Goal: Task Accomplishment & Management: Manage account settings

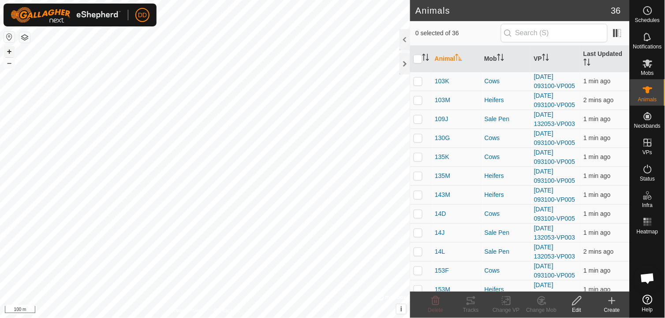
click at [11, 53] on button "+" at bounding box center [9, 51] width 11 height 11
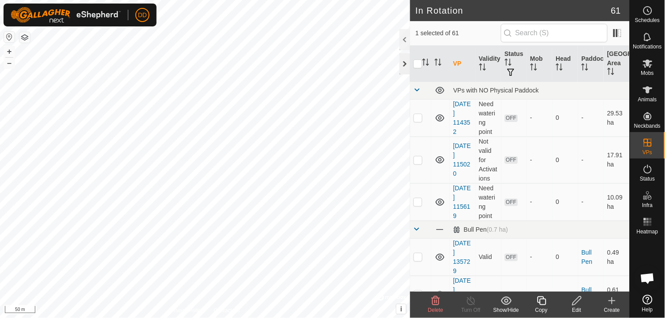
click at [406, 66] on div at bounding box center [405, 63] width 11 height 21
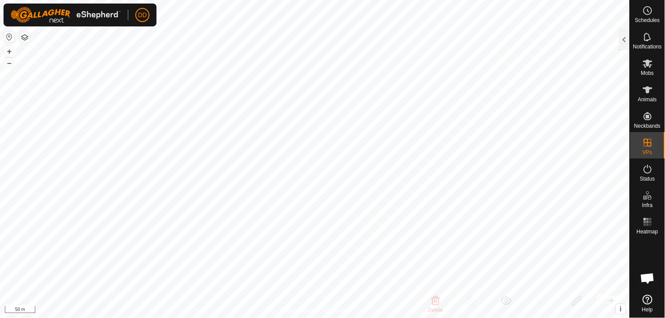
checkbox input "true"
checkbox input "false"
click at [8, 51] on button "+" at bounding box center [9, 51] width 11 height 11
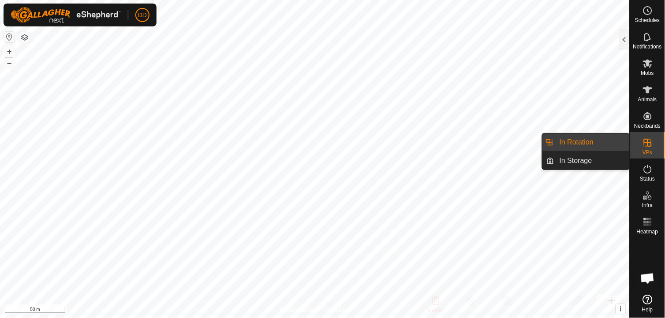
click at [597, 141] on link "In Rotation" at bounding box center [591, 143] width 75 height 18
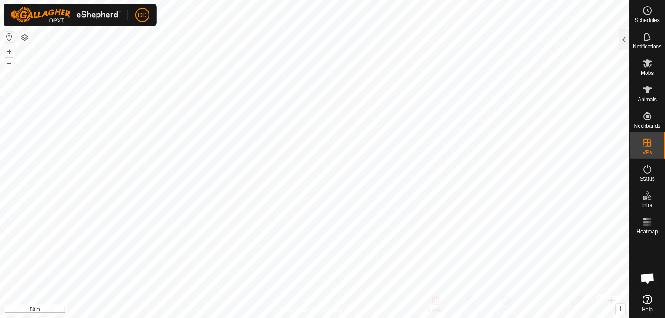
checkbox input "true"
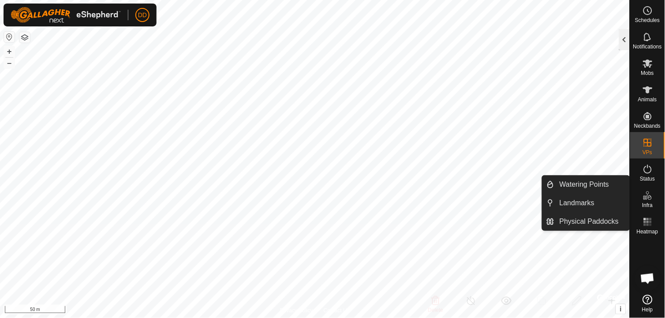
click at [626, 37] on div at bounding box center [624, 39] width 11 height 21
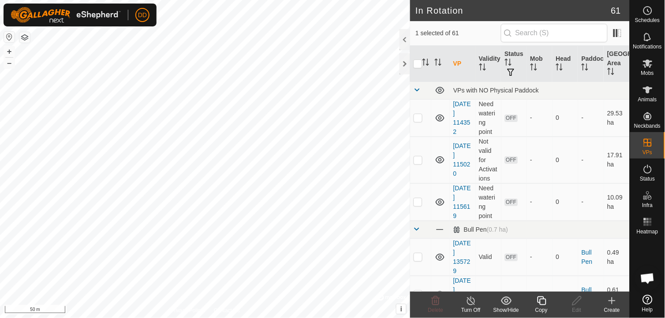
click at [543, 305] on icon at bounding box center [541, 301] width 11 height 11
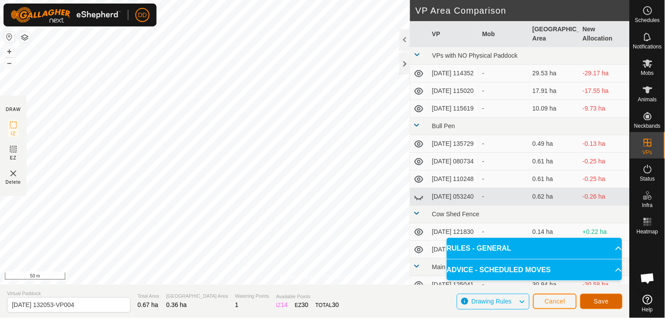
click at [607, 300] on span "Save" at bounding box center [601, 301] width 15 height 7
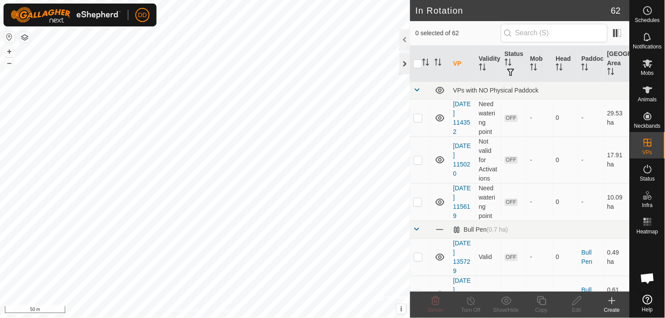
click at [406, 66] on div at bounding box center [405, 63] width 11 height 21
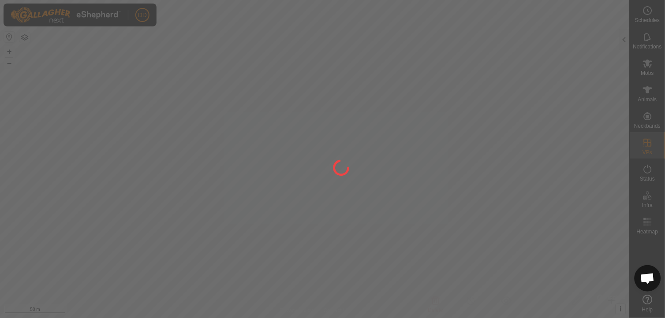
click at [647, 11] on div at bounding box center [332, 159] width 665 height 318
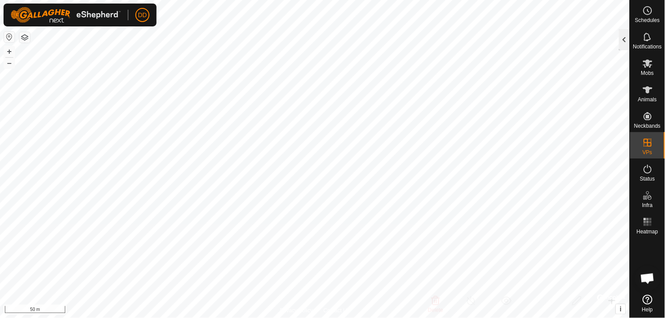
click at [625, 41] on div at bounding box center [624, 39] width 11 height 21
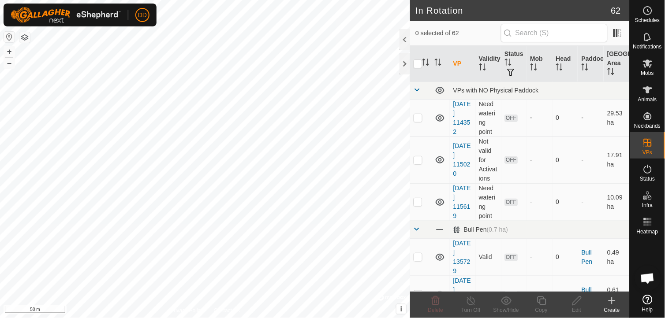
click at [613, 307] on div "Create" at bounding box center [611, 310] width 35 height 8
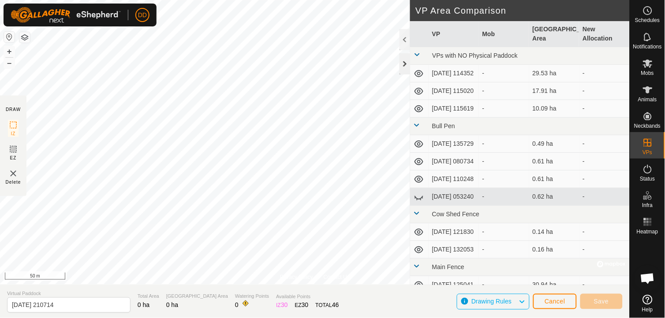
click at [406, 62] on div at bounding box center [405, 63] width 11 height 21
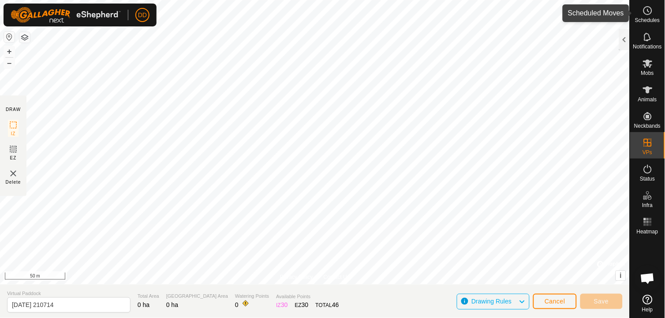
click at [653, 9] on icon at bounding box center [648, 10] width 11 height 11
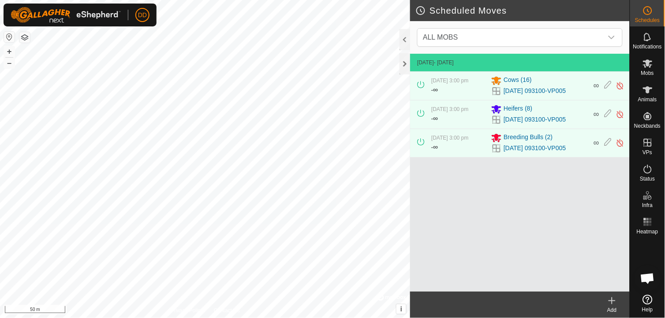
click at [614, 305] on icon at bounding box center [612, 301] width 11 height 11
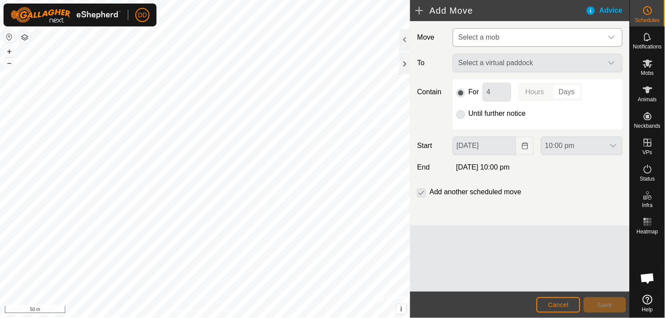
click at [611, 33] on div "dropdown trigger" at bounding box center [612, 38] width 18 height 18
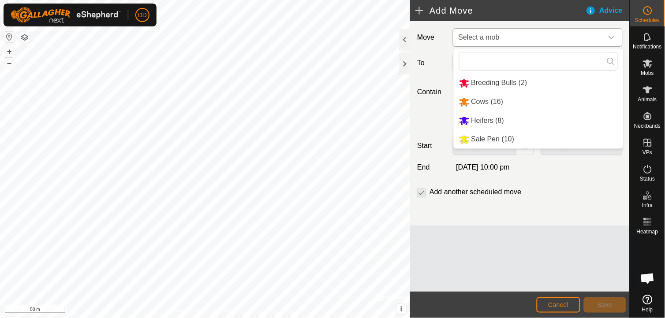
click at [488, 138] on li "Sale Pen (10)" at bounding box center [538, 140] width 169 height 18
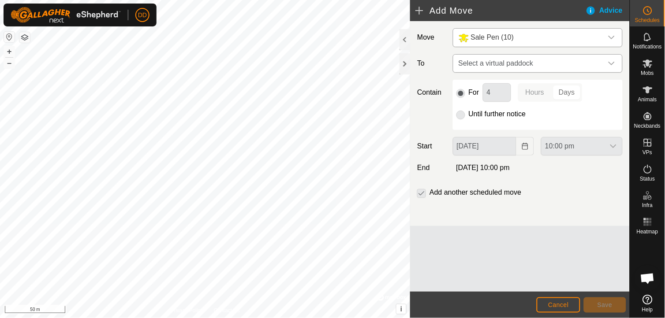
click at [611, 67] on div "dropdown trigger" at bounding box center [612, 64] width 18 height 18
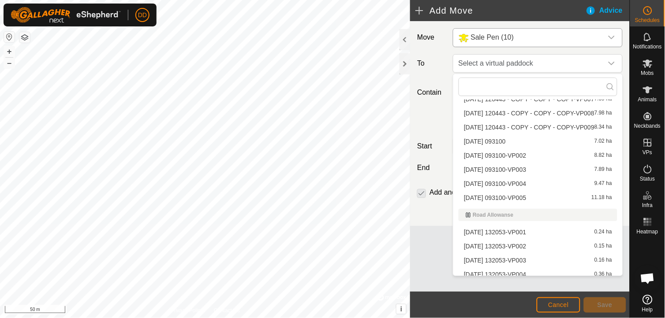
scroll to position [797, 0]
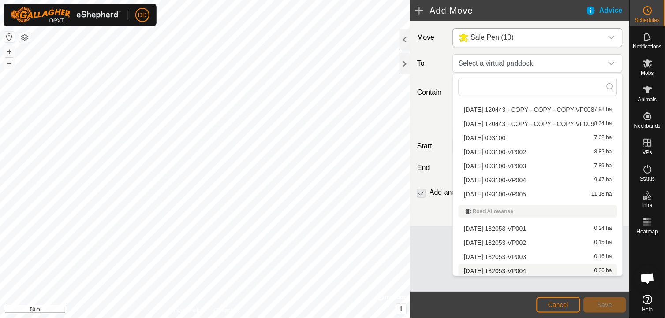
click at [533, 270] on li "[DATE] 132053-VP004 0.36 ha" at bounding box center [538, 271] width 159 height 13
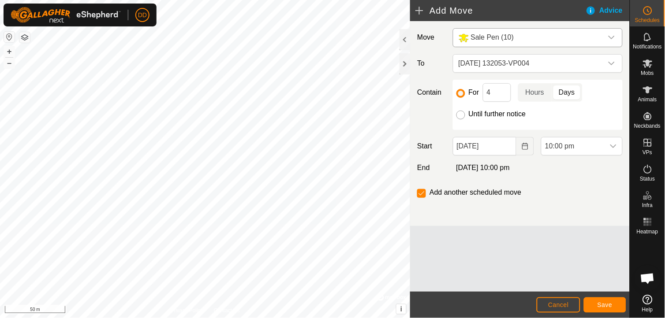
click at [461, 116] on input "Until further notice" at bounding box center [460, 115] width 9 height 9
radio input "true"
checkbox input "false"
click at [608, 302] on span "Save" at bounding box center [605, 305] width 15 height 7
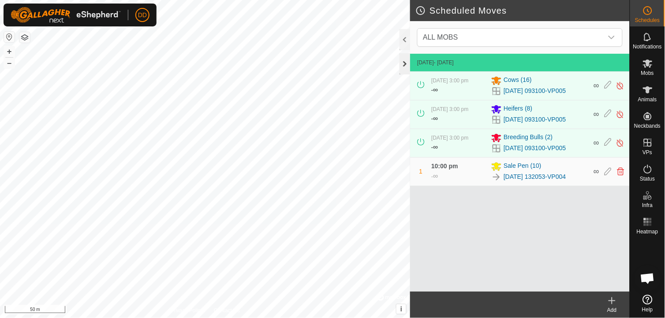
click at [408, 67] on div at bounding box center [405, 63] width 11 height 21
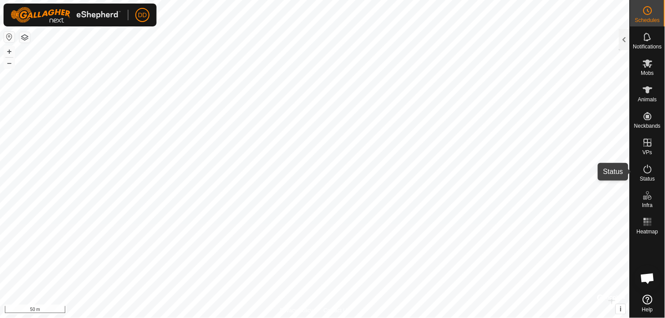
click at [644, 172] on icon at bounding box center [648, 169] width 11 height 11
click at [624, 40] on div at bounding box center [624, 39] width 11 height 21
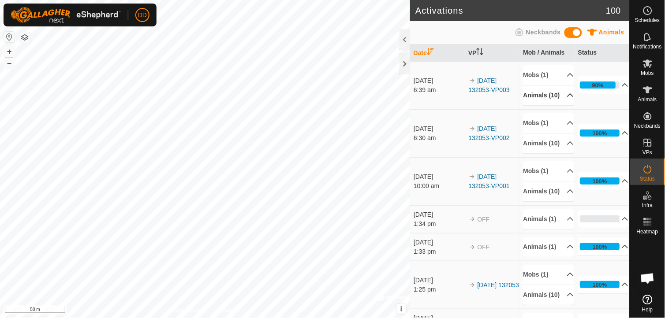
click at [559, 102] on p-accordion-header "Animals (10)" at bounding box center [548, 96] width 51 height 20
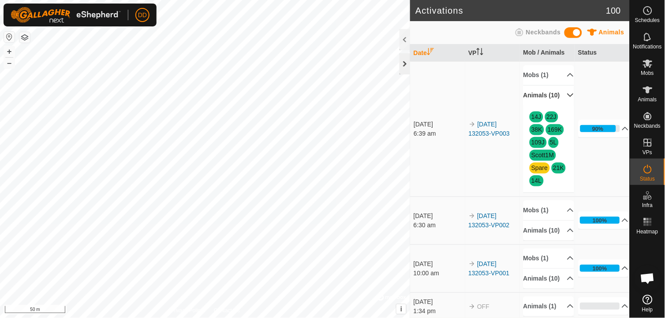
click at [406, 65] on div at bounding box center [405, 63] width 11 height 21
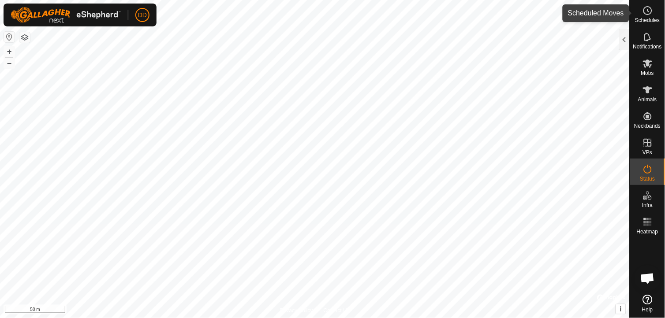
click at [651, 14] on icon at bounding box center [648, 10] width 11 height 11
click at [653, 10] on icon at bounding box center [648, 10] width 11 height 11
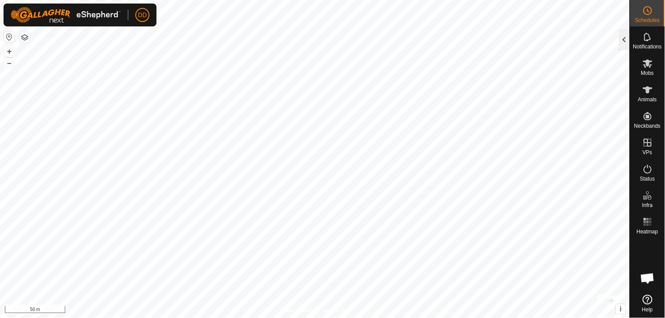
click at [624, 41] on div at bounding box center [624, 39] width 11 height 21
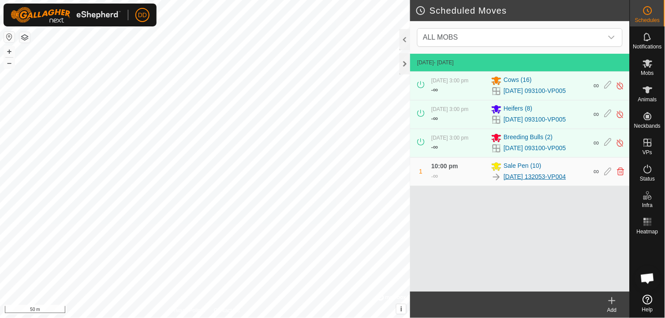
click at [532, 173] on link "[DATE] 132053-VP004" at bounding box center [535, 176] width 62 height 9
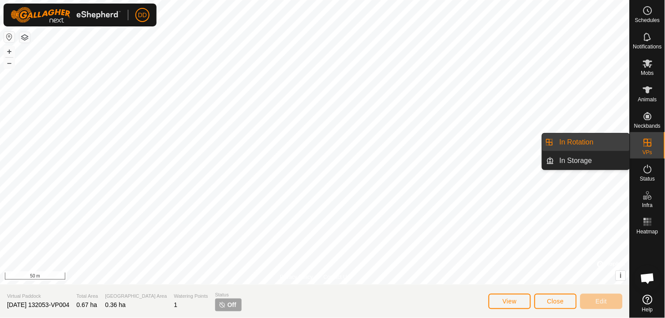
drag, startPoint x: 642, startPoint y: 153, endPoint x: 650, endPoint y: 142, distance: 14.2
click at [650, 142] on icon at bounding box center [648, 143] width 11 height 11
click at [579, 142] on link "In Rotation" at bounding box center [591, 143] width 75 height 18
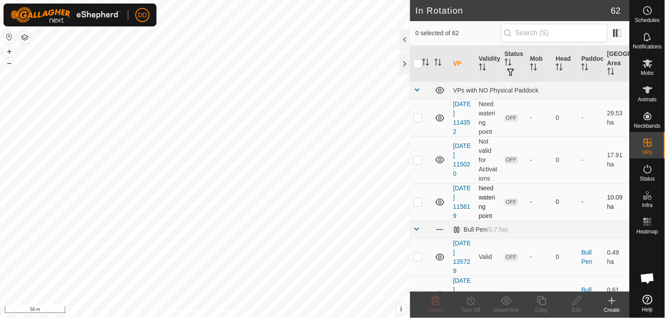
checkbox input "true"
click at [541, 303] on icon at bounding box center [541, 301] width 11 height 11
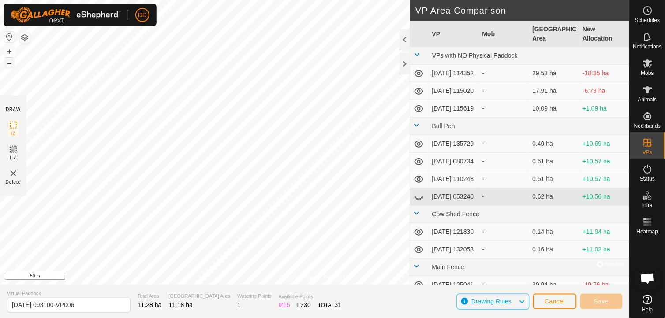
click at [11, 63] on button "–" at bounding box center [9, 63] width 11 height 11
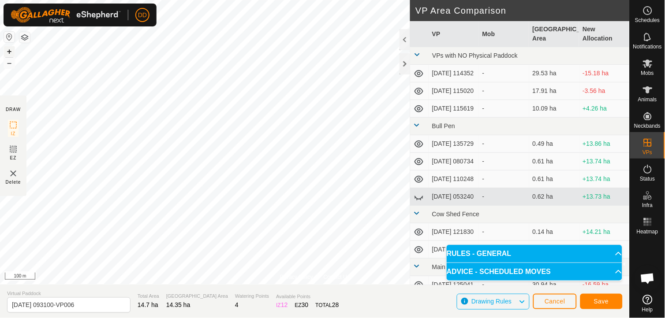
click at [11, 49] on button "+" at bounding box center [9, 51] width 11 height 11
click at [601, 297] on button "Save" at bounding box center [601, 301] width 42 height 15
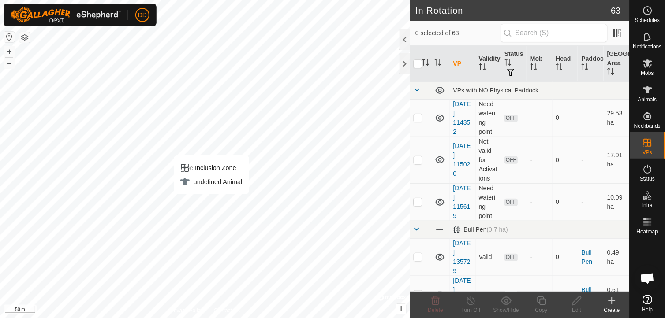
click at [601, 297] on create-svg-icon at bounding box center [611, 301] width 35 height 11
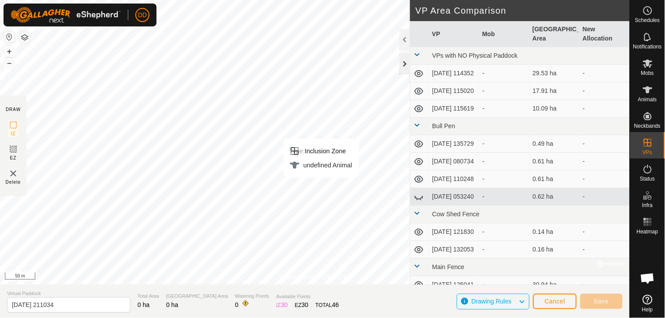
click at [403, 63] on div at bounding box center [405, 63] width 11 height 21
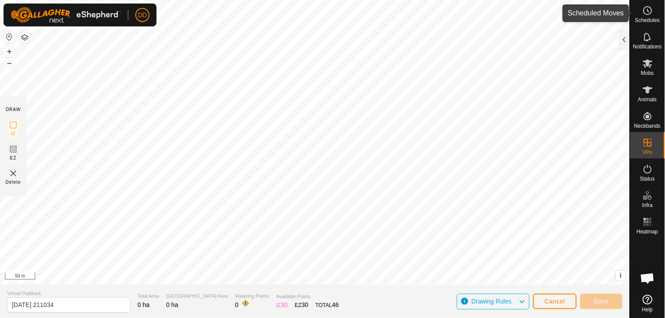
click at [652, 11] on circle at bounding box center [648, 11] width 8 height 8
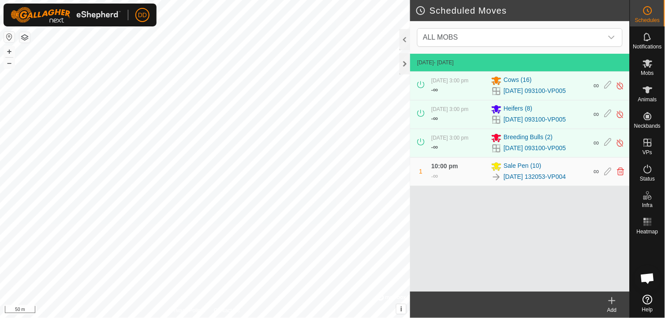
click at [613, 304] on icon at bounding box center [612, 301] width 11 height 11
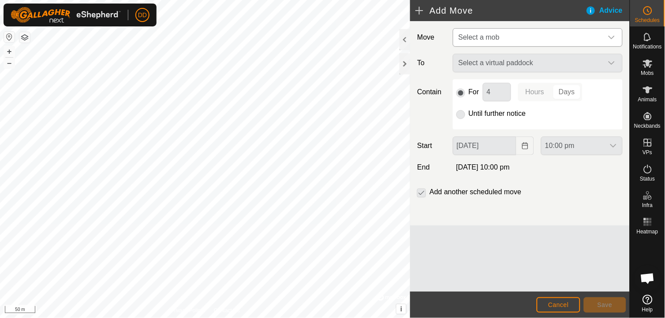
click at [615, 39] on icon "dropdown trigger" at bounding box center [611, 37] width 7 height 7
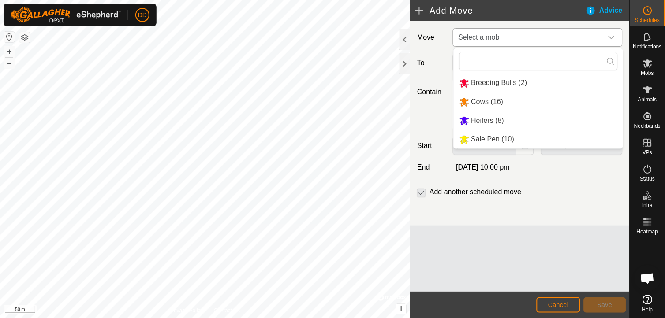
click at [488, 100] on li "Cows (16)" at bounding box center [538, 102] width 169 height 18
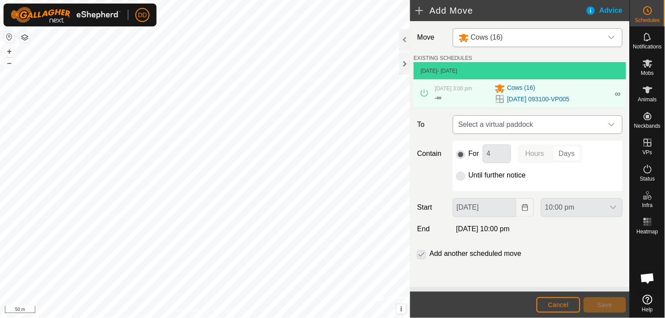
click at [616, 129] on div "dropdown trigger" at bounding box center [612, 125] width 18 height 18
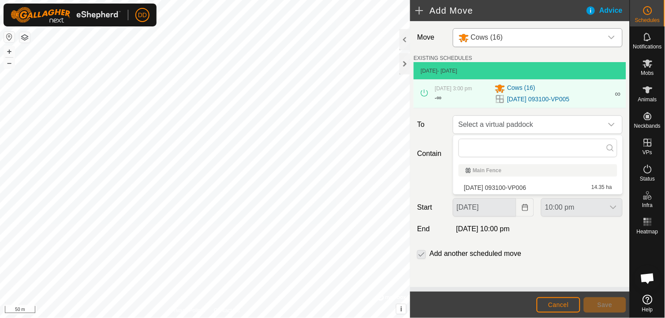
click at [525, 187] on li "[DATE] 093100-VP006 14.35 ha" at bounding box center [538, 187] width 159 height 13
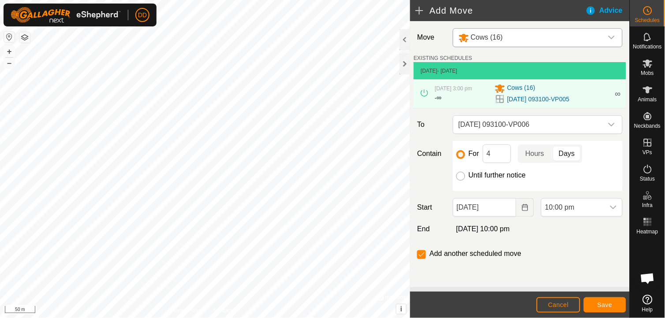
click at [459, 176] on input "Until further notice" at bounding box center [460, 176] width 9 height 9
radio input "true"
checkbox input "false"
click at [605, 306] on span "Save" at bounding box center [605, 305] width 15 height 7
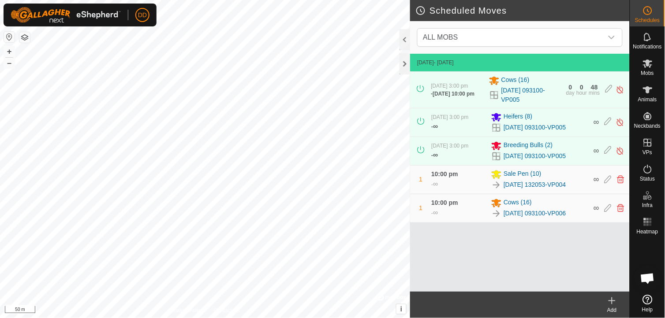
click at [611, 300] on icon at bounding box center [612, 301] width 11 height 11
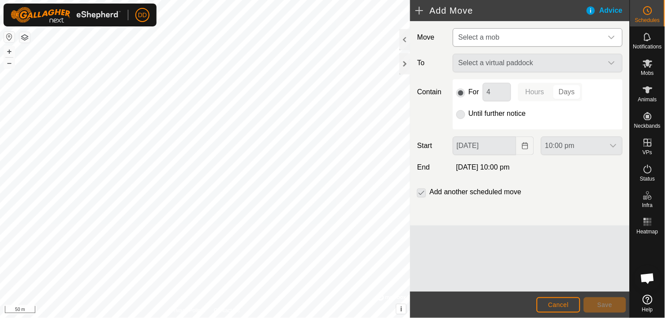
click at [610, 37] on icon "dropdown trigger" at bounding box center [611, 37] width 7 height 7
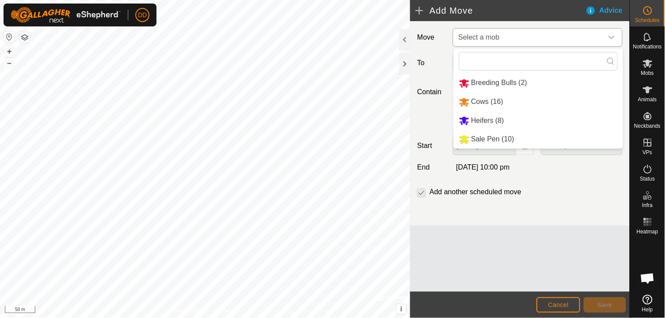
click at [489, 120] on li "Heifers (8)" at bounding box center [538, 121] width 169 height 18
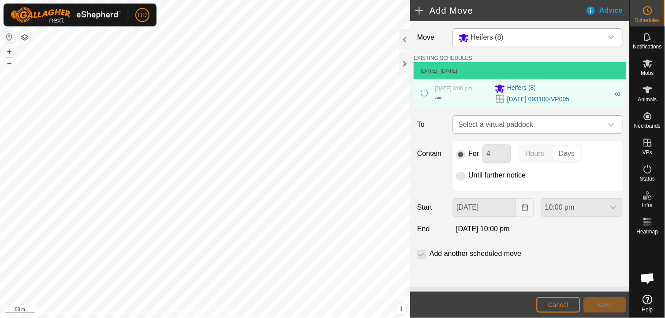
click at [610, 128] on icon "dropdown trigger" at bounding box center [611, 124] width 7 height 7
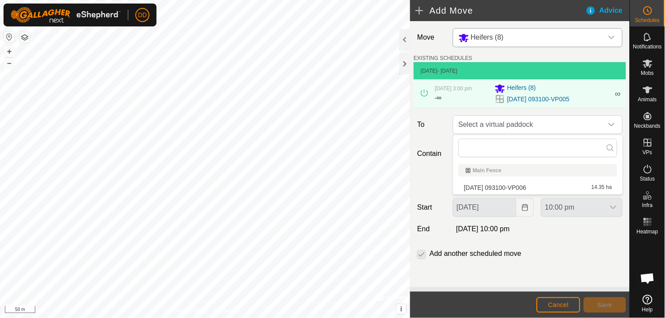
click at [529, 186] on li "[DATE] 093100-VP006 14.35 ha" at bounding box center [538, 187] width 159 height 13
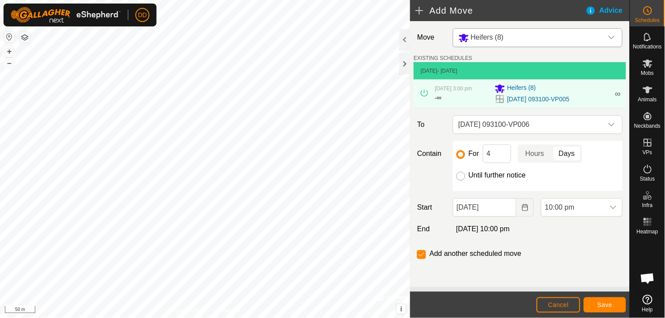
click at [461, 177] on input "Until further notice" at bounding box center [460, 176] width 9 height 9
radio input "true"
checkbox input "false"
click at [597, 304] on button "Save" at bounding box center [605, 305] width 42 height 15
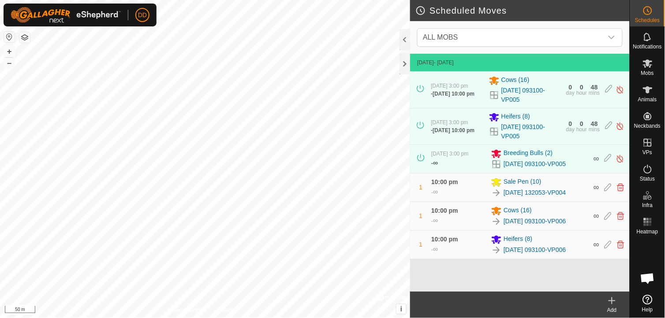
click at [611, 302] on icon at bounding box center [612, 301] width 11 height 11
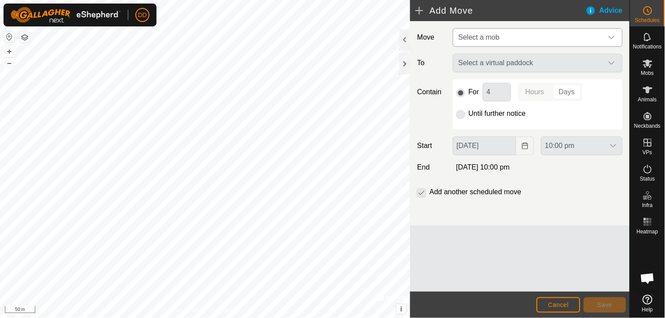
click at [611, 40] on icon "dropdown trigger" at bounding box center [611, 37] width 7 height 7
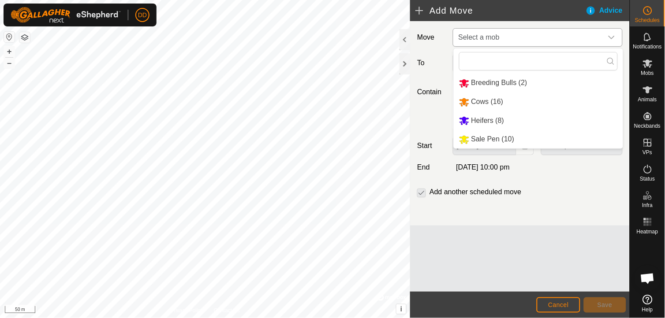
click at [497, 82] on li "Breeding Bulls (2)" at bounding box center [538, 83] width 169 height 18
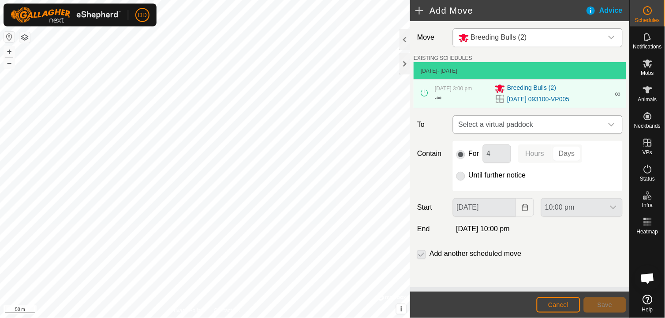
click at [613, 127] on icon "dropdown trigger" at bounding box center [611, 124] width 7 height 7
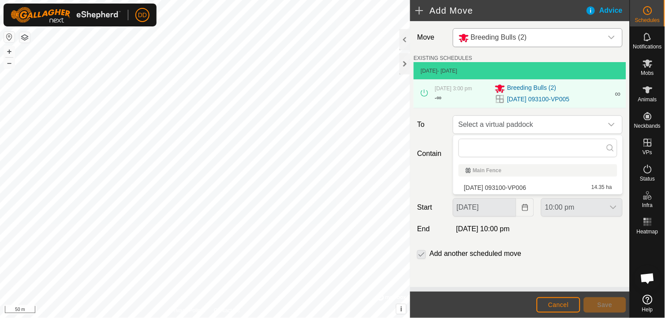
click at [528, 190] on li "[DATE] 093100-VP006 14.35 ha" at bounding box center [538, 187] width 159 height 13
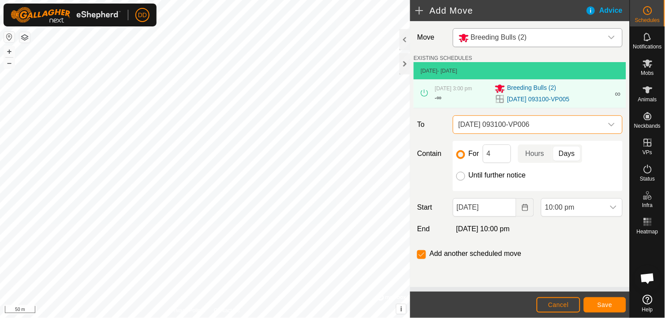
click at [460, 178] on input "Until further notice" at bounding box center [460, 176] width 9 height 9
radio input "true"
checkbox input "false"
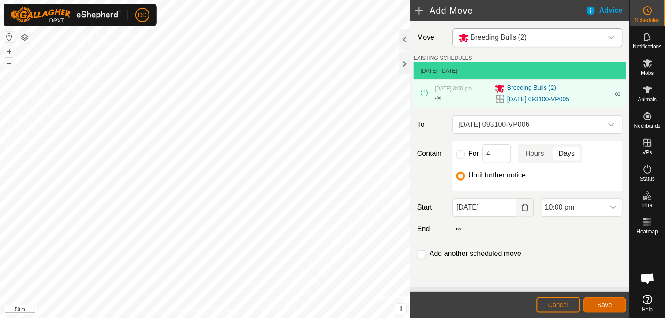
click at [600, 306] on span "Save" at bounding box center [605, 305] width 15 height 7
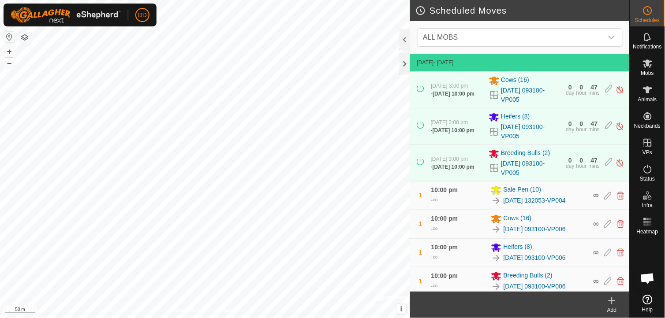
scroll to position [12, 0]
